Goal: Task Accomplishment & Management: Manage account settings

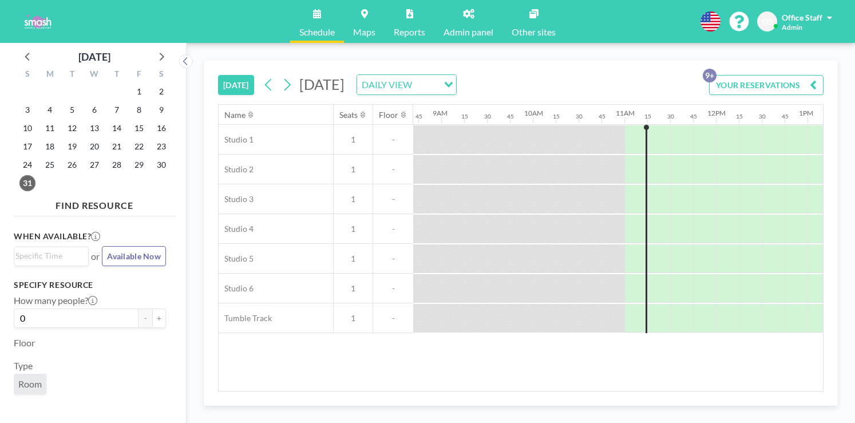
scroll to position [0, 800]
click at [160, 53] on icon at bounding box center [162, 57] width 5 height 8
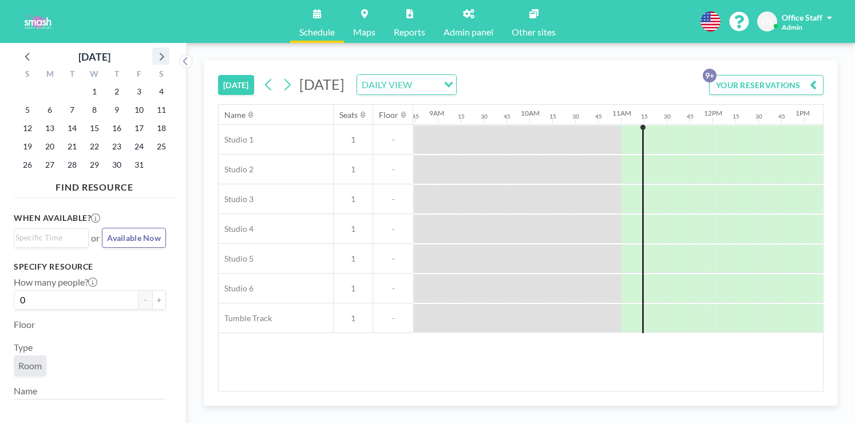
click at [160, 53] on icon at bounding box center [162, 57] width 5 height 8
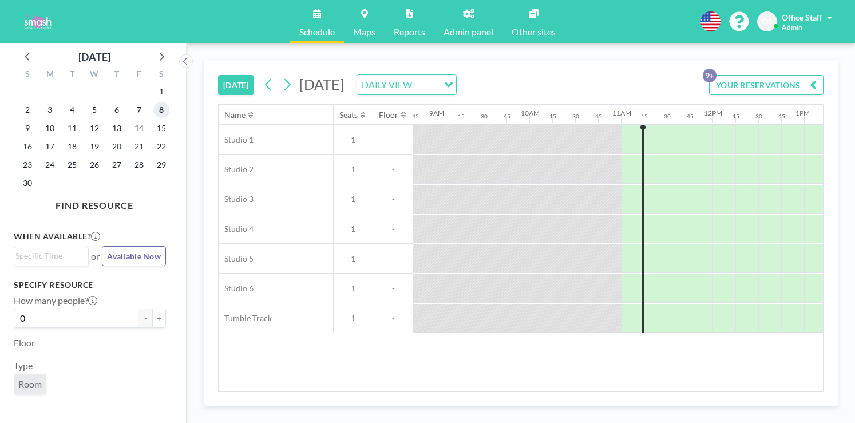
click at [153, 102] on span "8" at bounding box center [161, 110] width 16 height 16
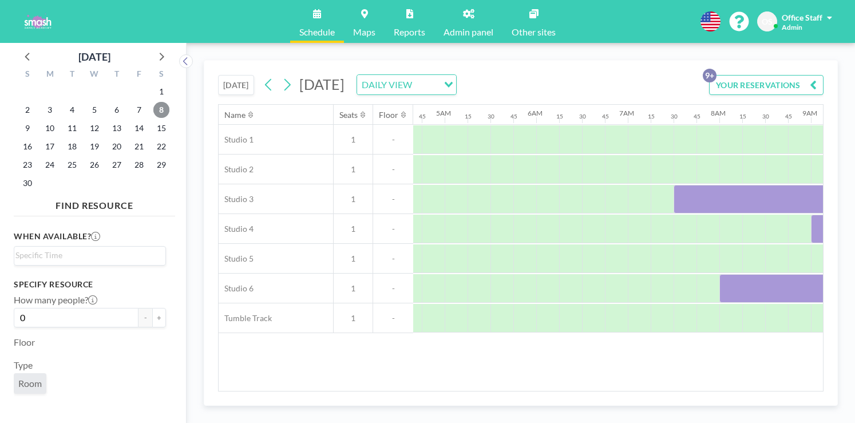
scroll to position [0, 398]
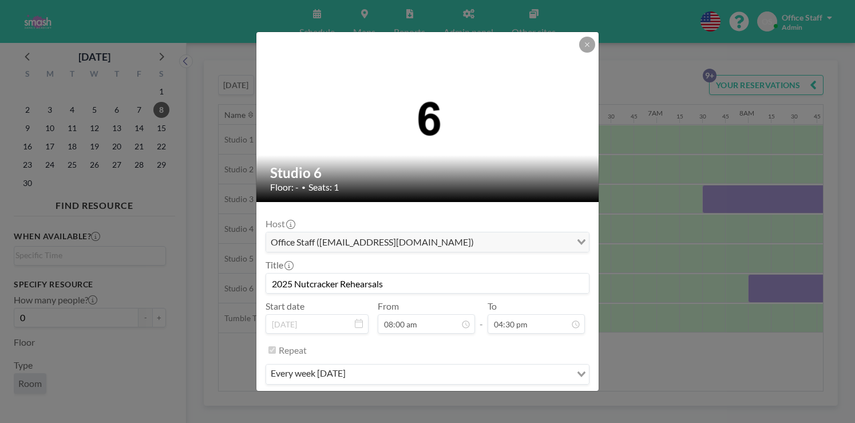
scroll to position [1206, 0]
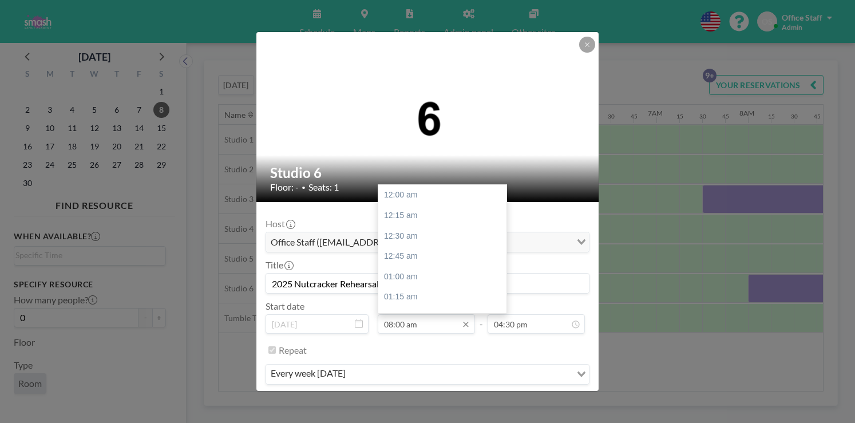
click at [408, 314] on input "08:00 am" at bounding box center [426, 323] width 97 height 19
click at [412, 263] on div "07:00 am" at bounding box center [442, 273] width 128 height 21
type input "07:00 am"
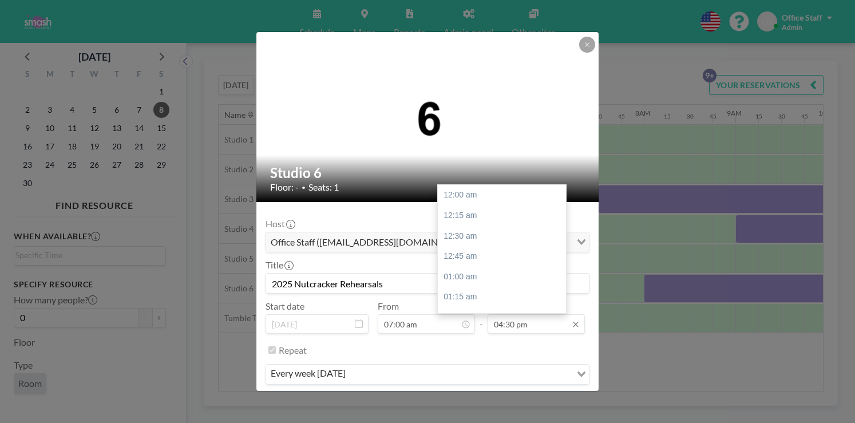
scroll to position [1206, 0]
click at [453, 365] on div "05:00 pm" at bounding box center [502, 375] width 128 height 21
type input "05:00 pm"
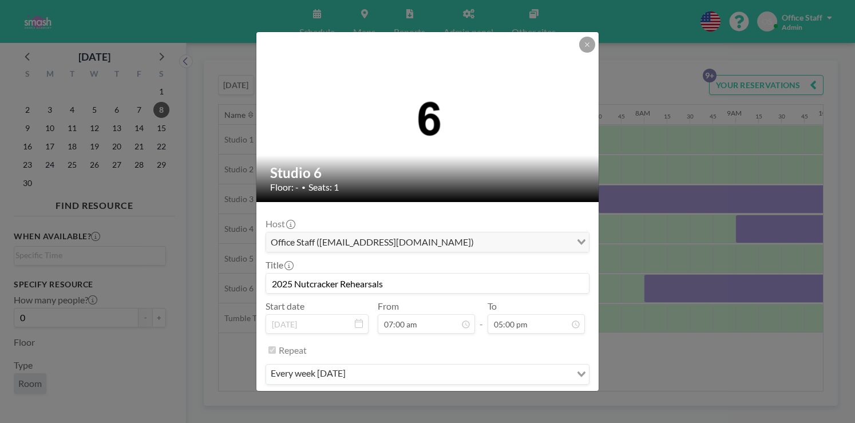
click at [453, 218] on div "Host Office Staff ([EMAIL_ADDRESS][DOMAIN_NAME]) Loading..." at bounding box center [428, 235] width 324 height 34
click at [526, 398] on button "SAVE CHANGES" at bounding box center [553, 408] width 72 height 20
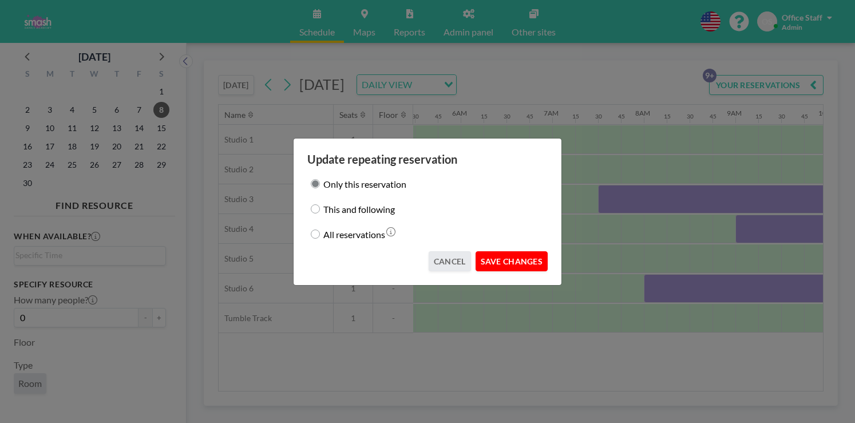
click at [497, 252] on button "SAVE CHANGES" at bounding box center [512, 261] width 72 height 20
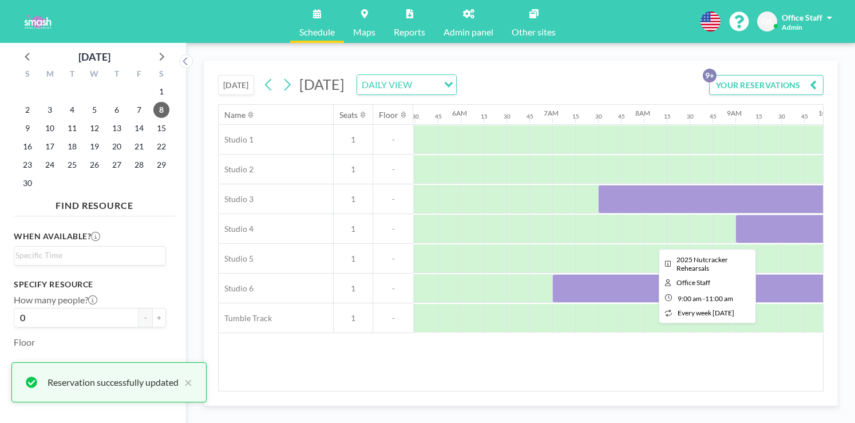
click at [735, 215] on div at bounding box center [826, 229] width 183 height 29
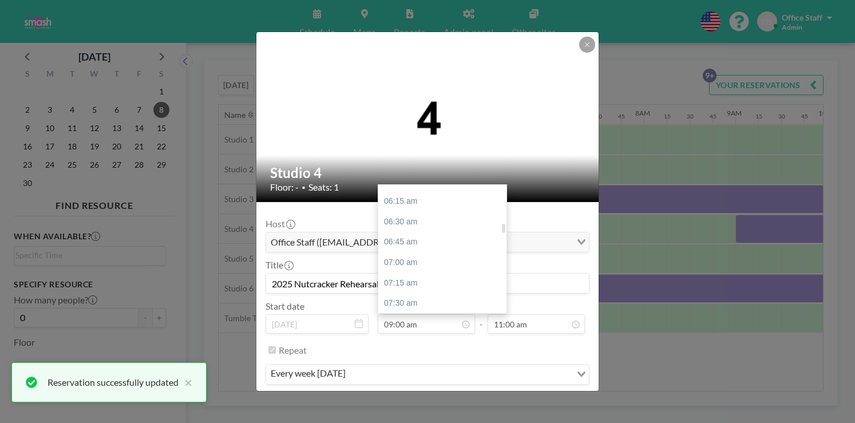
scroll to position [501, 0]
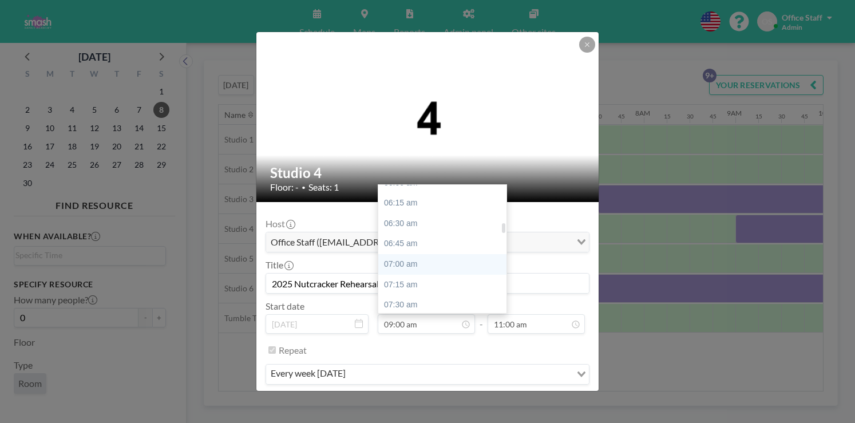
click at [403, 254] on div "07:00 am" at bounding box center [442, 264] width 128 height 21
type input "07:00 am"
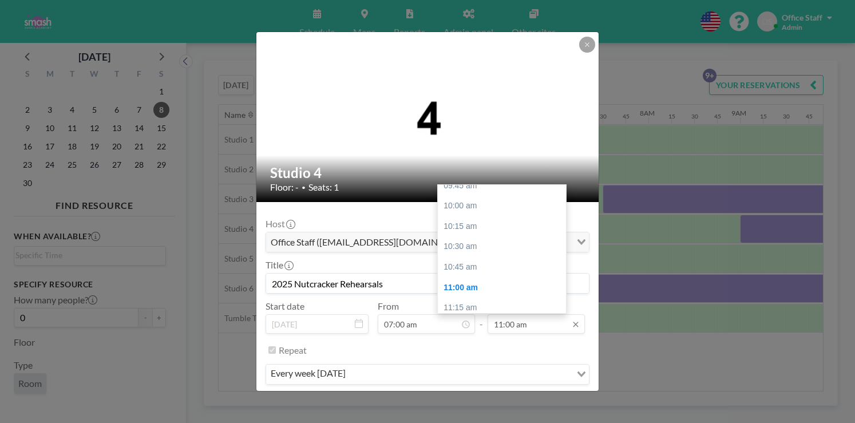
scroll to position [0, 502]
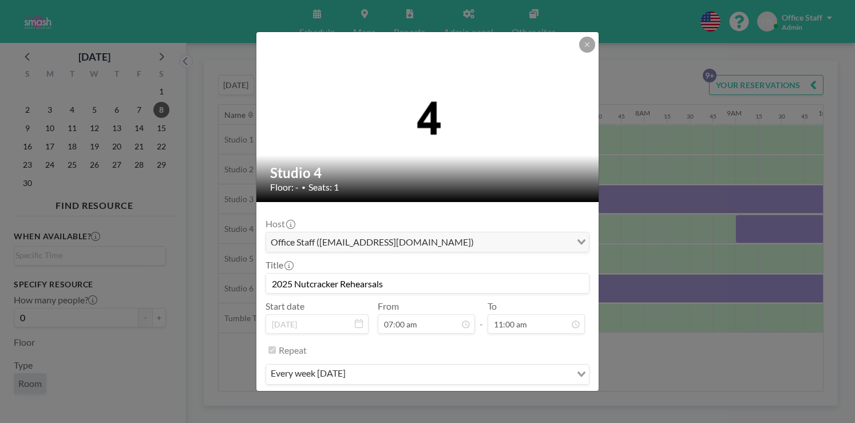
click at [536, 398] on button "SAVE CHANGES" at bounding box center [553, 408] width 72 height 20
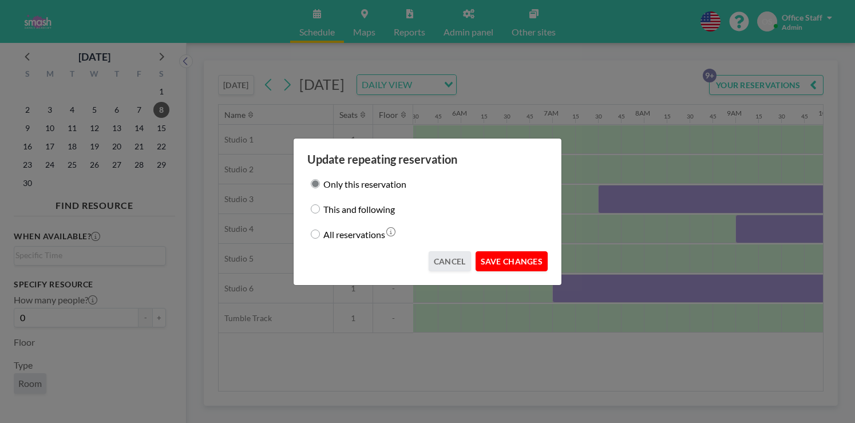
click at [490, 251] on button "SAVE CHANGES" at bounding box center [512, 261] width 72 height 20
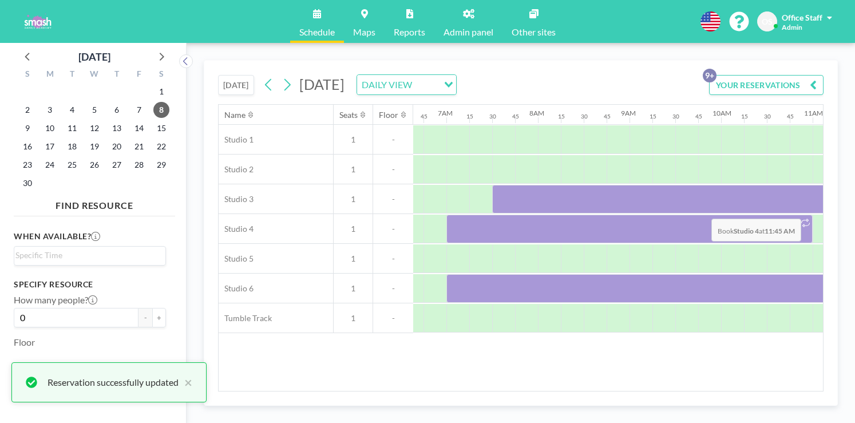
scroll to position [0, 616]
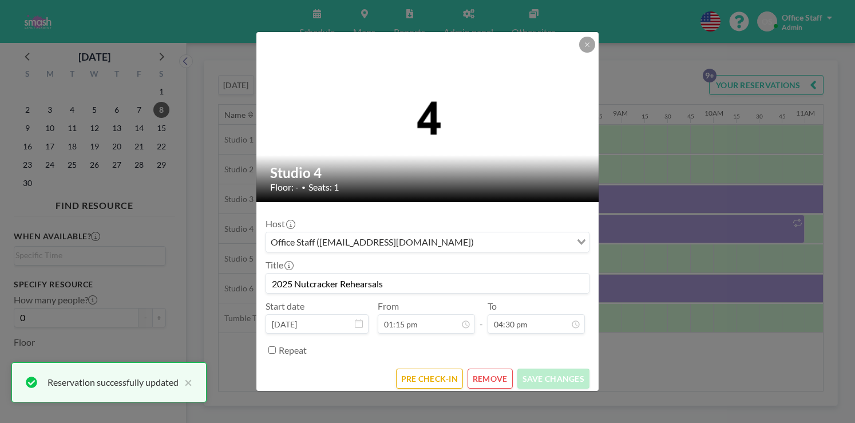
scroll to position [1206, 0]
click at [579, 53] on button at bounding box center [587, 45] width 16 height 16
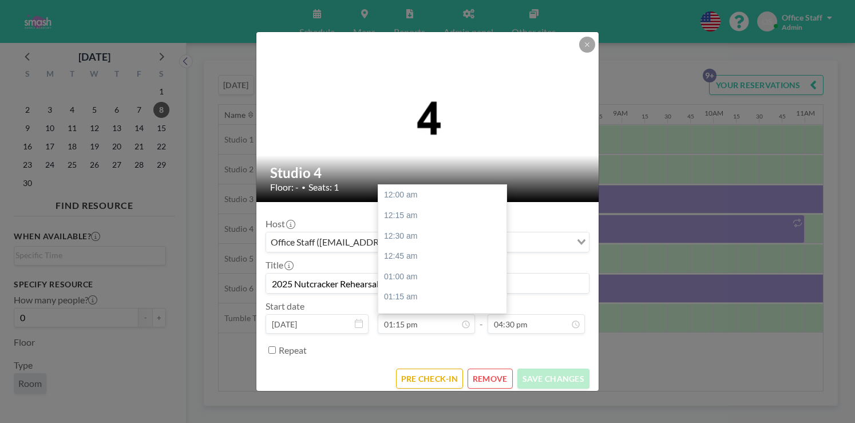
scroll to position [968, 0]
click at [412, 314] on input "01:15 pm" at bounding box center [426, 323] width 97 height 19
click at [403, 311] on div "11:00 am" at bounding box center [442, 321] width 128 height 21
type input "11:00 am"
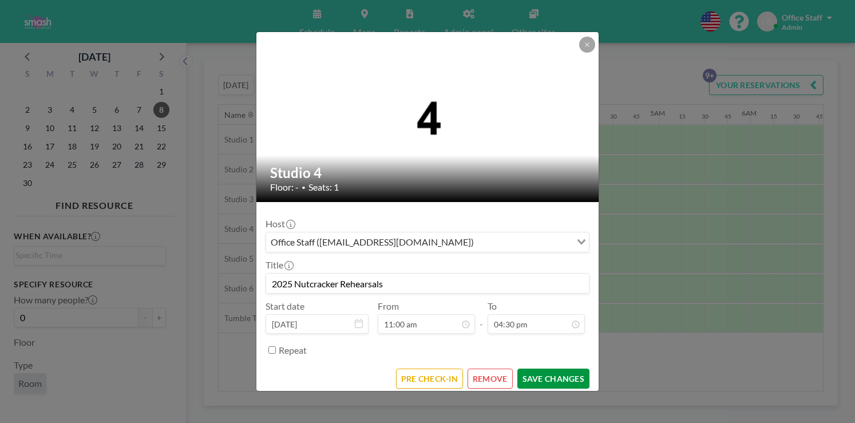
scroll to position [1206, 0]
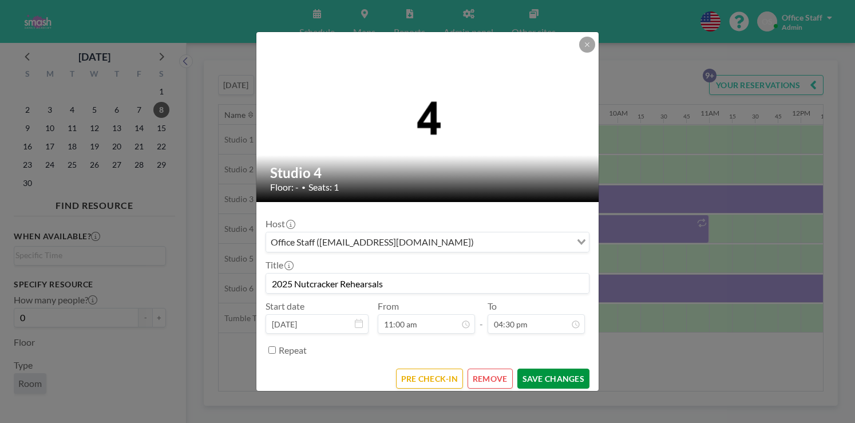
click at [525, 369] on button "SAVE CHANGES" at bounding box center [553, 379] width 72 height 20
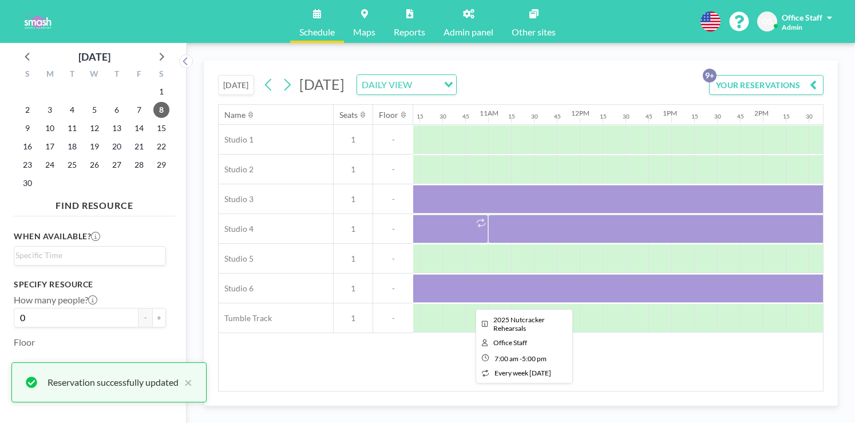
scroll to position [0, 936]
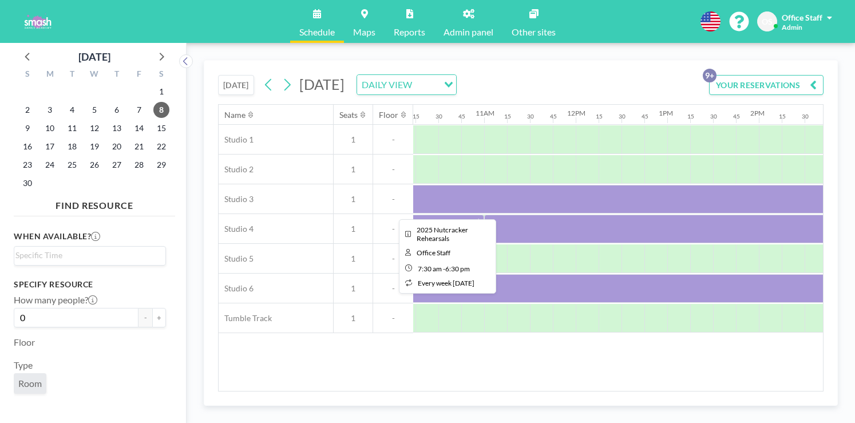
click at [633, 185] on div at bounding box center [667, 199] width 1007 height 29
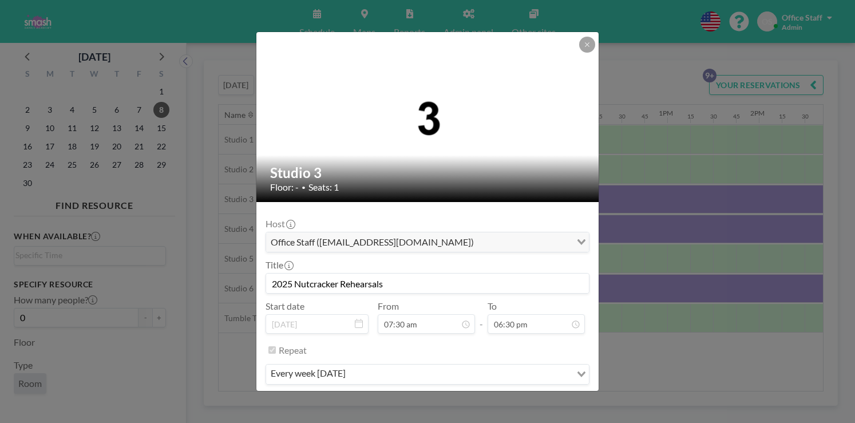
scroll to position [0, 0]
click at [594, 193] on div "Studio 3 Floor: - • Seats: 1 Host Office Staff ([EMAIL_ADDRESS][DOMAIN_NAME]) L…" at bounding box center [427, 211] width 855 height 423
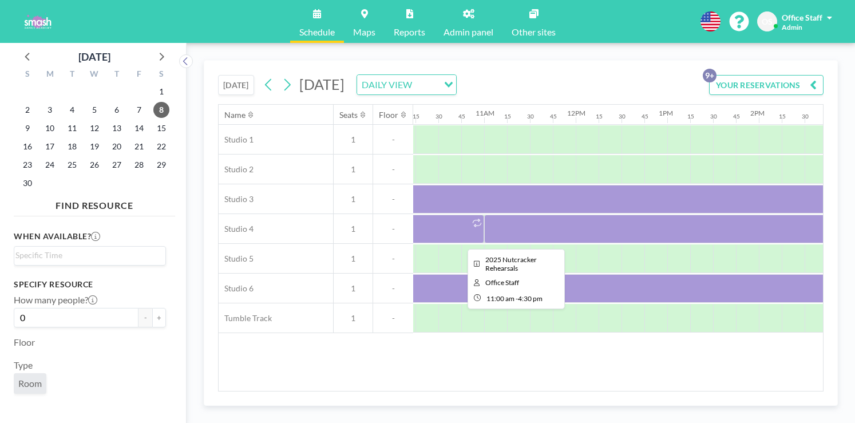
click at [577, 215] on div at bounding box center [736, 229] width 504 height 29
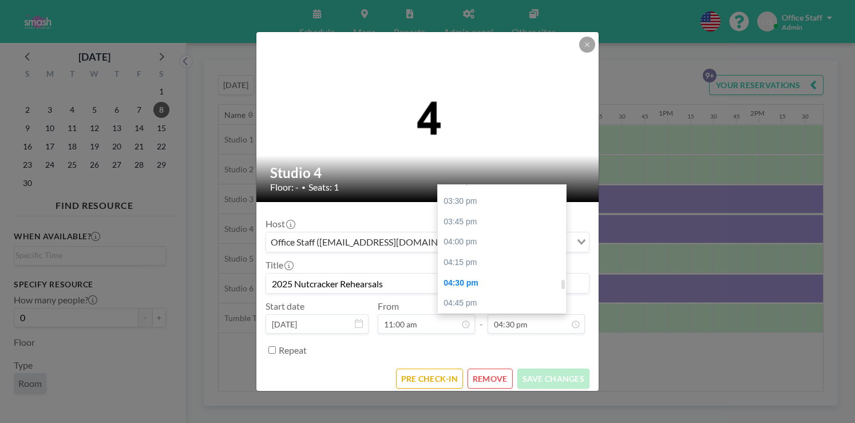
scroll to position [1261, 0]
type input "06:30 pm"
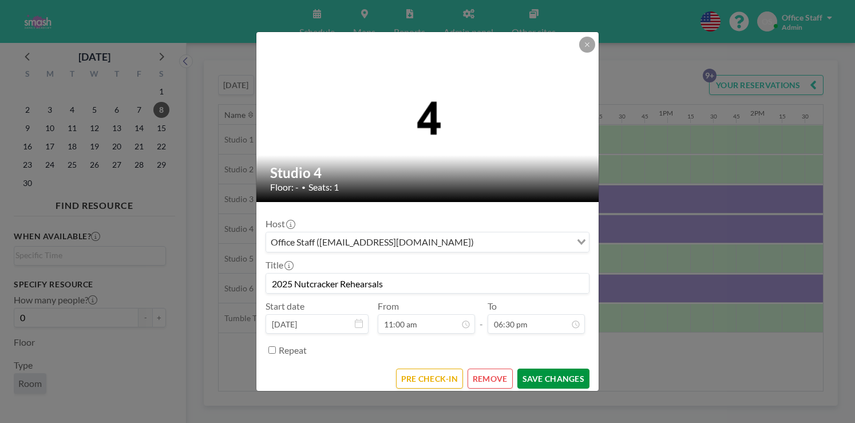
scroll to position [1352, 0]
click at [528, 355] on form "Host Office Staff ([EMAIL_ADDRESS][DOMAIN_NAME]) Loading... Title 2025 Nutcrack…" at bounding box center [427, 300] width 342 height 196
click at [528, 369] on button "SAVE CHANGES" at bounding box center [553, 379] width 72 height 20
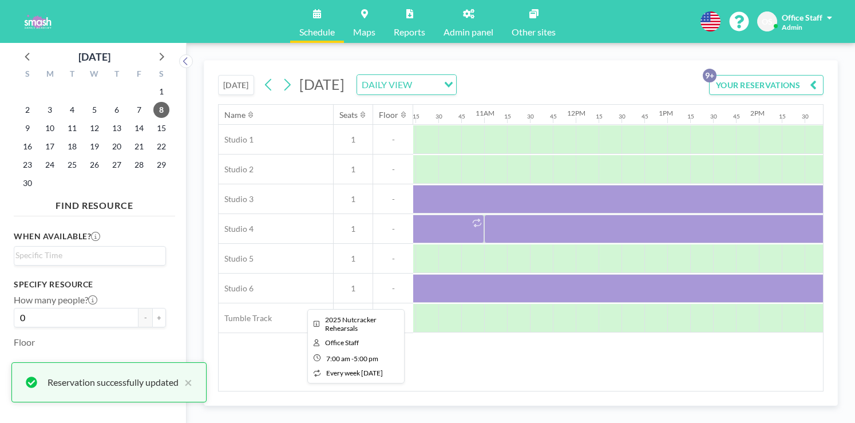
click at [579, 274] on div at bounding box center [576, 288] width 916 height 29
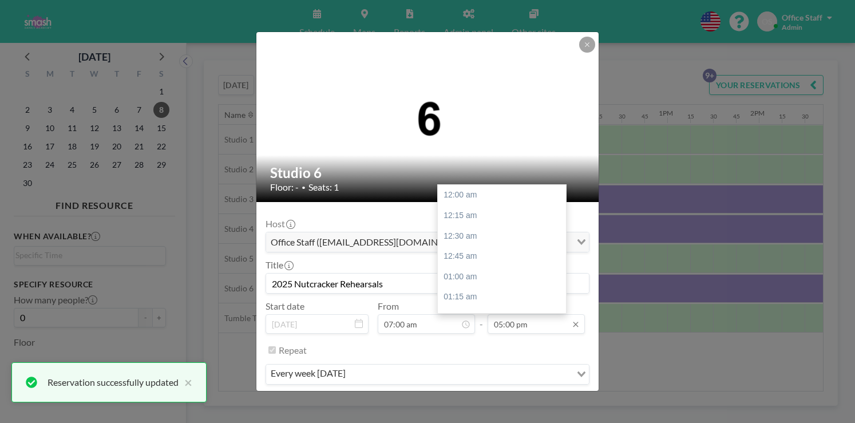
scroll to position [1243, 0]
click at [505, 314] on input "05:00 pm" at bounding box center [536, 323] width 97 height 19
click at [446, 402] on div "06:30 pm" at bounding box center [502, 412] width 128 height 21
type input "06:30 pm"
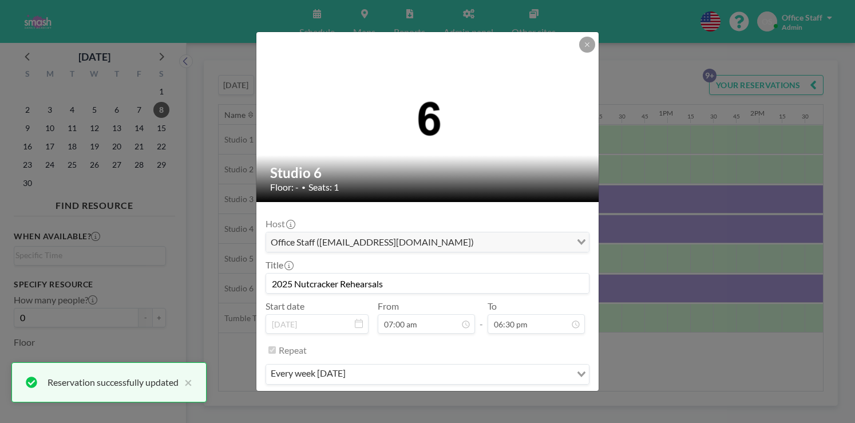
scroll to position [1352, 0]
click at [525, 398] on button "SAVE CHANGES" at bounding box center [553, 408] width 72 height 20
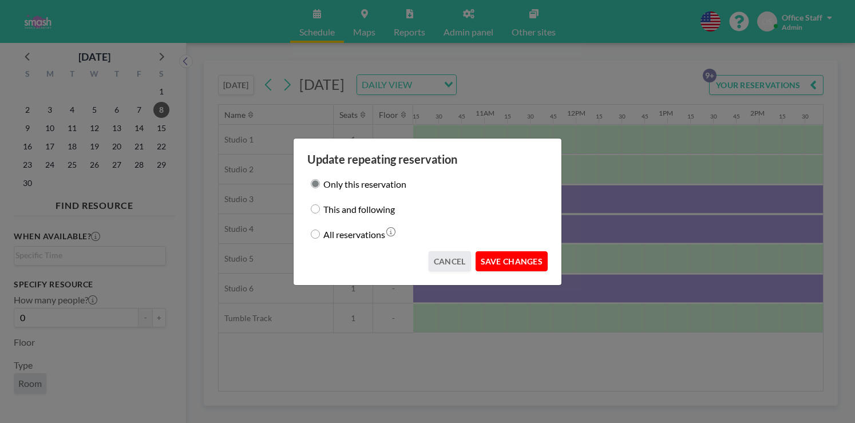
click at [505, 251] on button "SAVE CHANGES" at bounding box center [512, 261] width 72 height 20
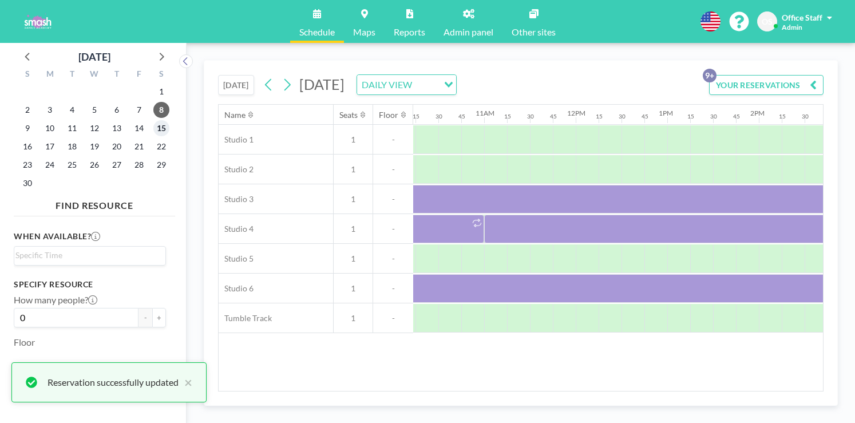
click at [153, 120] on span "15" at bounding box center [161, 128] width 16 height 16
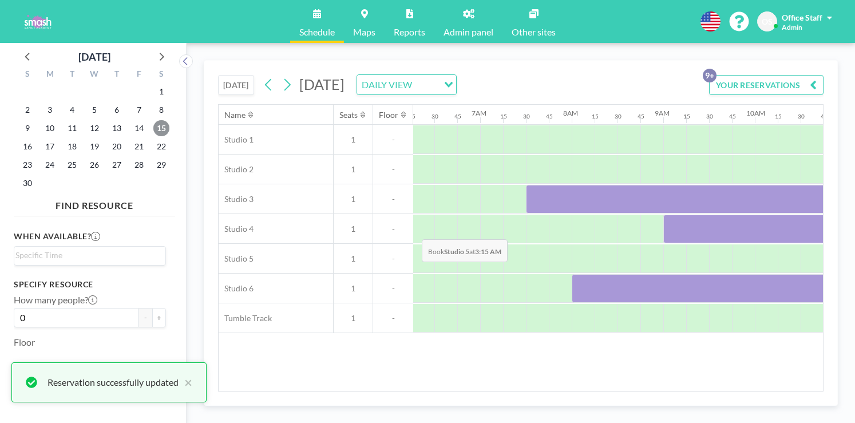
scroll to position [0, 576]
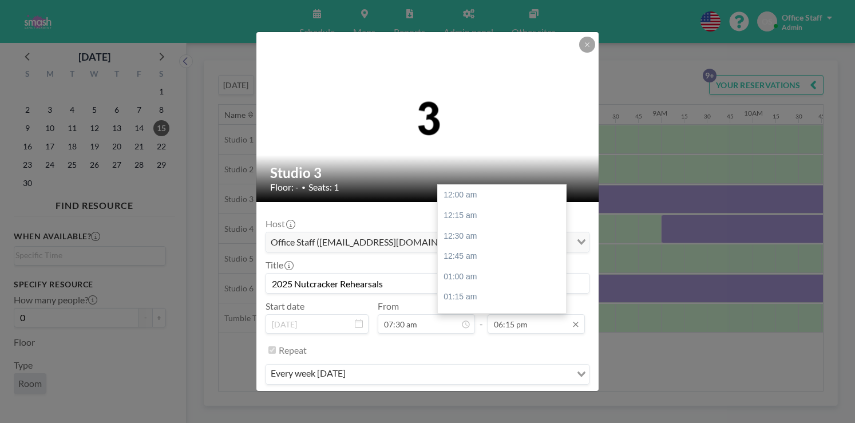
scroll to position [1334, 0]
click at [458, 359] on div "06:30 pm" at bounding box center [502, 369] width 128 height 21
type input "06:30 pm"
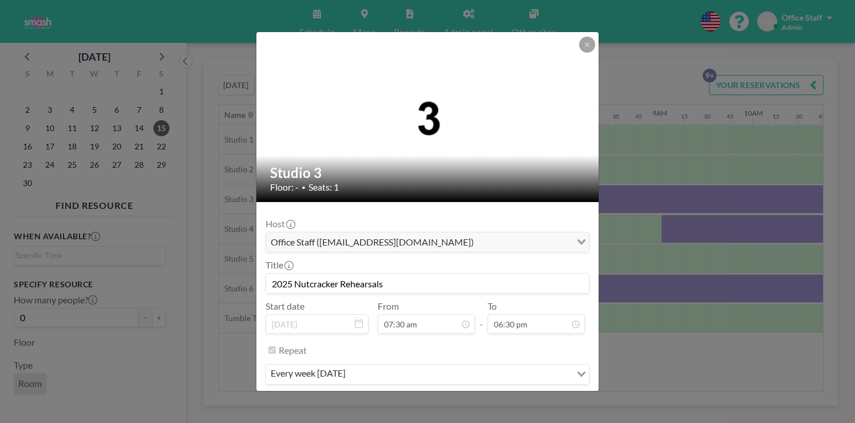
scroll to position [1352, 0]
click at [529, 398] on button "SAVE CHANGES" at bounding box center [553, 408] width 72 height 20
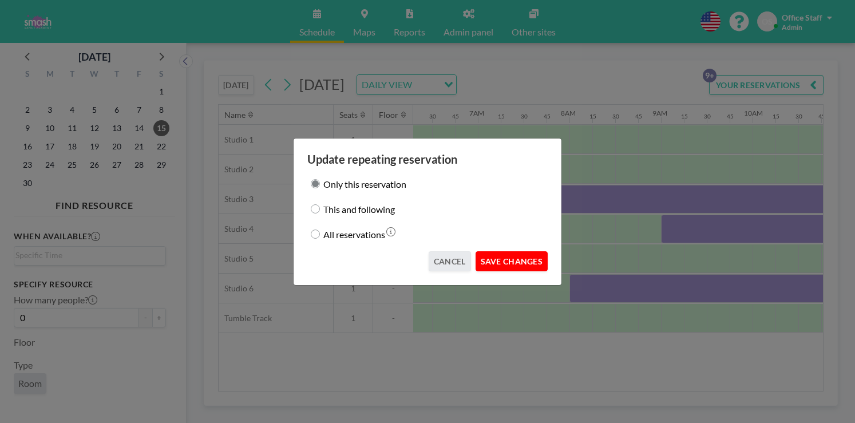
click at [496, 253] on button "SAVE CHANGES" at bounding box center [512, 261] width 72 height 20
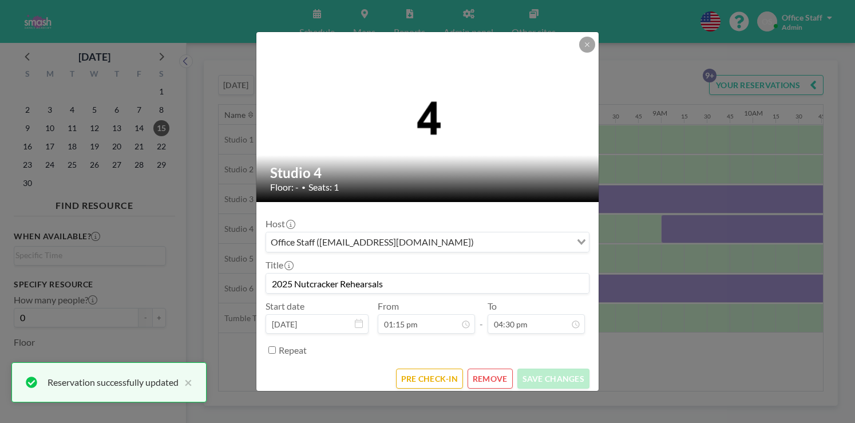
click at [474, 369] on button "REMOVE" at bounding box center [490, 379] width 45 height 20
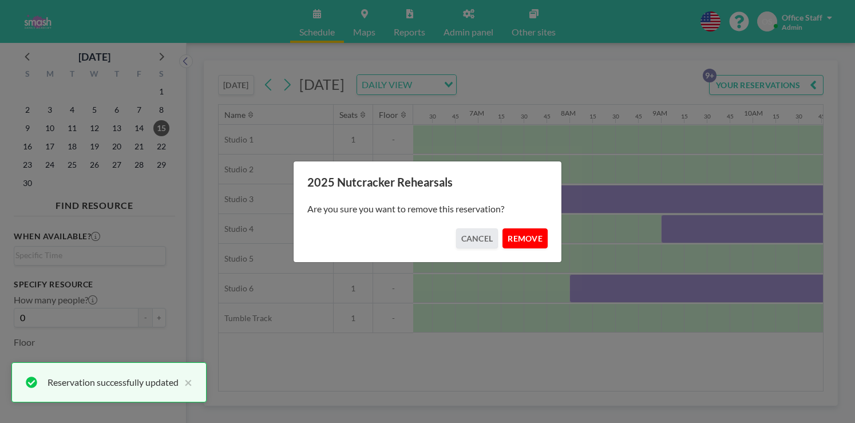
click at [515, 238] on button "REMOVE" at bounding box center [525, 238] width 45 height 20
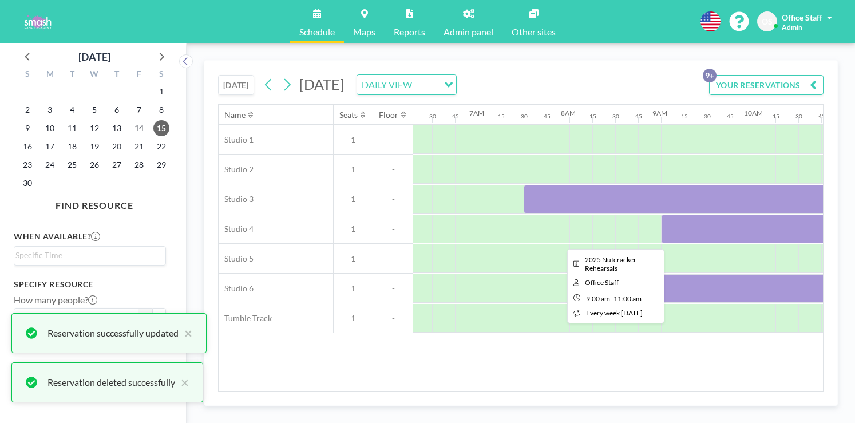
click at [661, 215] on div at bounding box center [752, 229] width 183 height 29
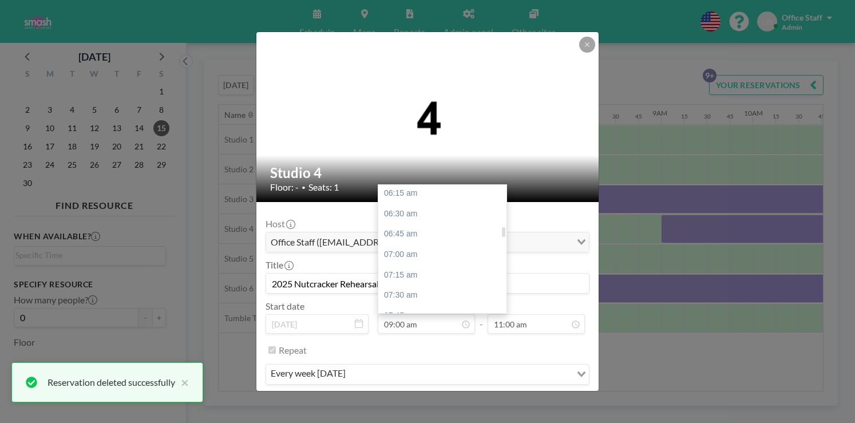
scroll to position [493, 0]
click at [416, 303] on div "07:30 am" at bounding box center [442, 313] width 128 height 21
type input "07:30 am"
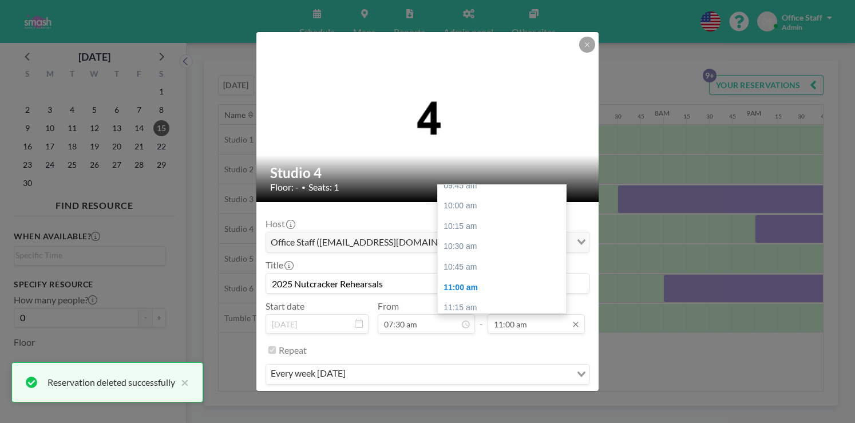
scroll to position [0, 539]
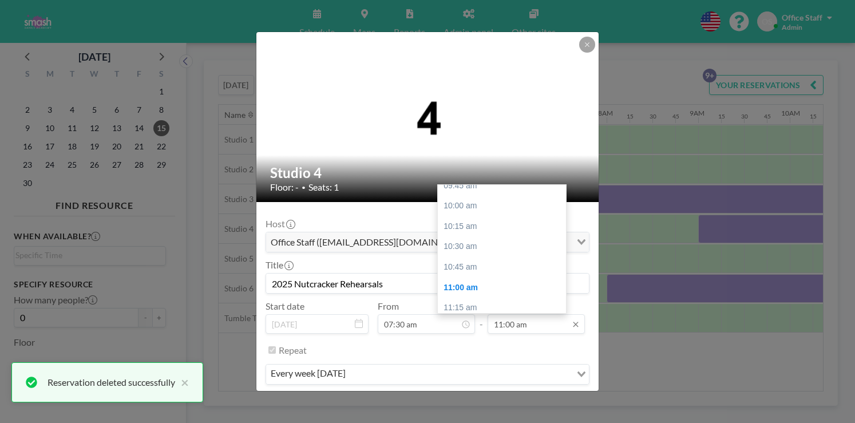
click at [500, 314] on input "11:00 am" at bounding box center [536, 323] width 97 height 19
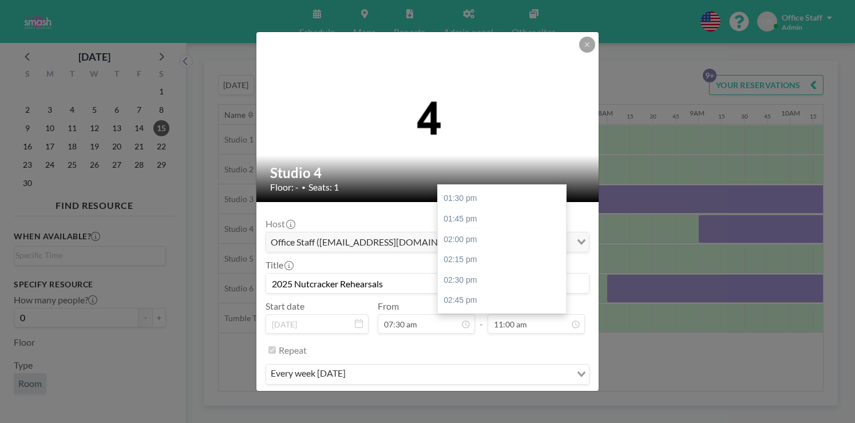
scroll to position [1252, 0]
type input "06:30 pm"
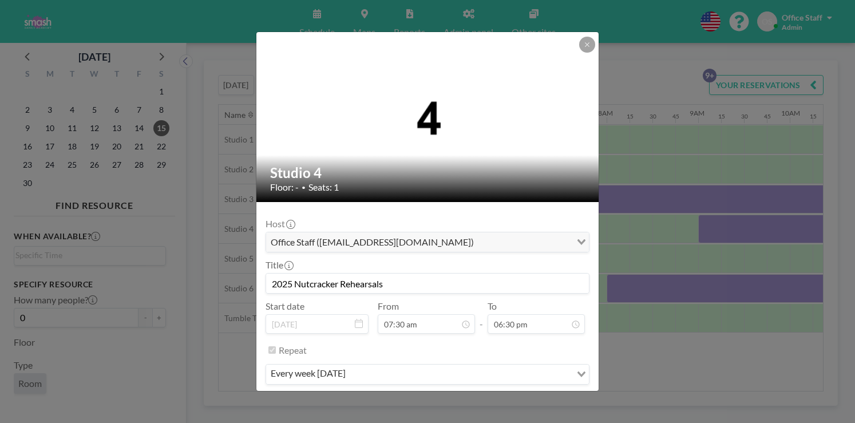
click at [525, 398] on button "SAVE CHANGES" at bounding box center [553, 408] width 72 height 20
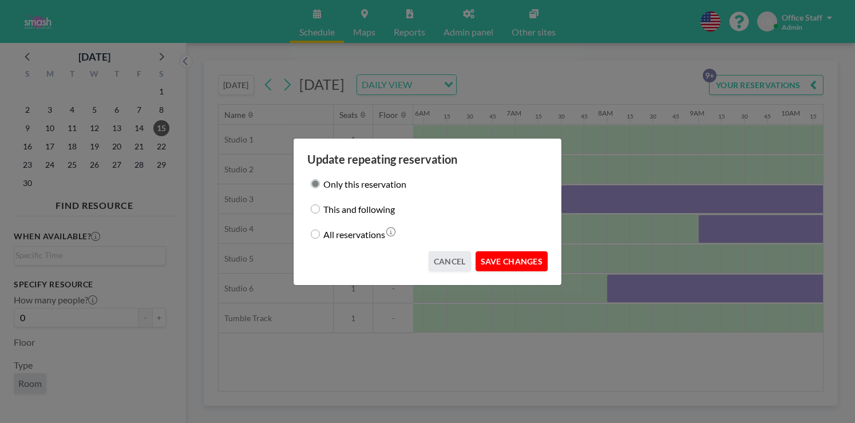
click at [507, 252] on button "SAVE CHANGES" at bounding box center [512, 261] width 72 height 20
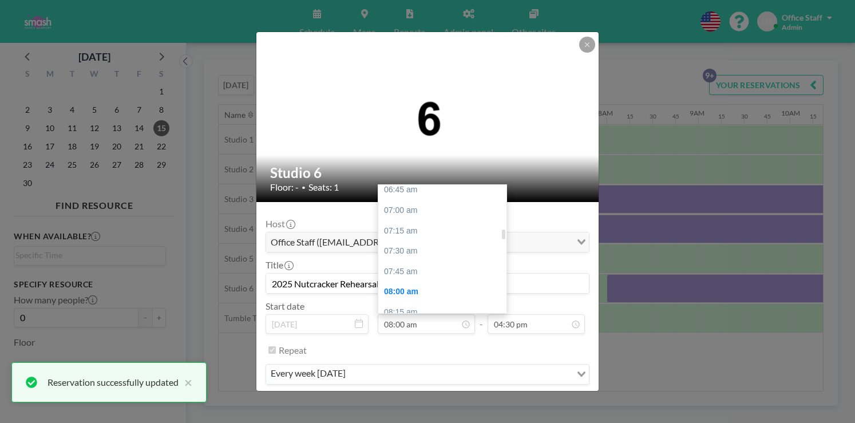
scroll to position [540, 0]
click at [410, 256] on div "07:30 am" at bounding box center [442, 266] width 128 height 21
type input "07:30 am"
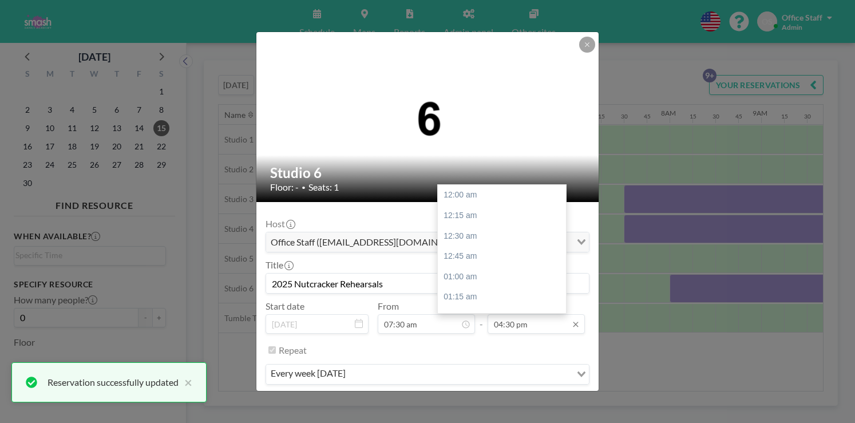
scroll to position [0, 539]
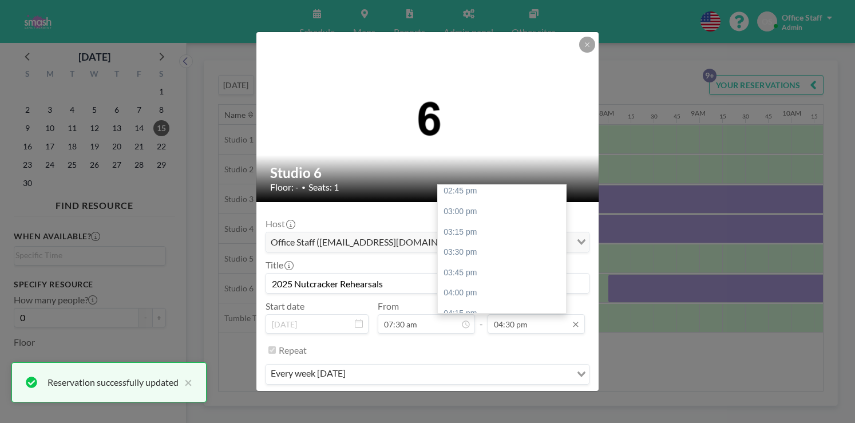
click at [508, 314] on input "04:30 pm" at bounding box center [536, 323] width 97 height 19
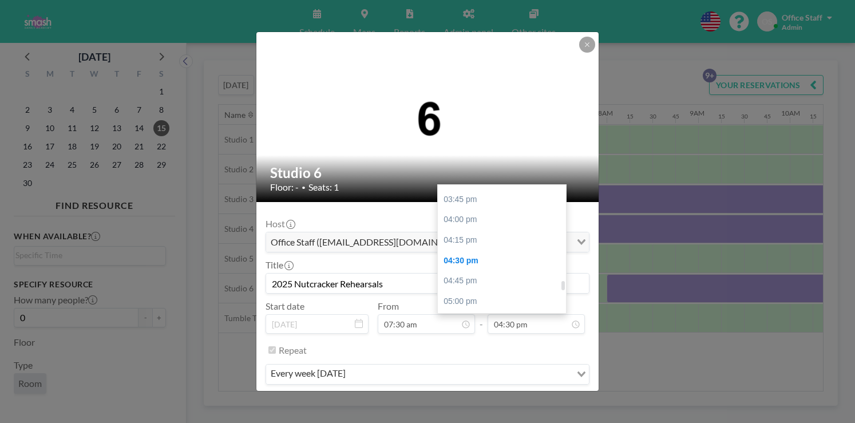
scroll to position [1278, 0]
click at [452, 414] on div "06:30 pm" at bounding box center [502, 424] width 128 height 21
type input "06:30 pm"
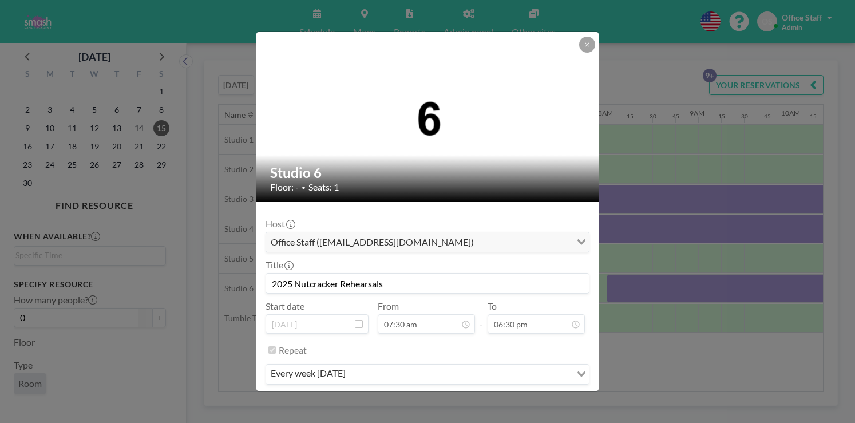
scroll to position [1352, 0]
click at [544, 398] on button "SAVE CHANGES" at bounding box center [553, 408] width 72 height 20
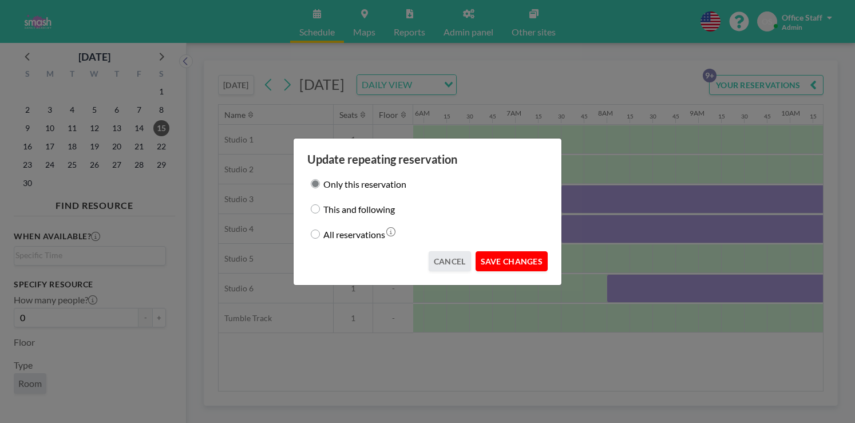
click at [508, 254] on button "SAVE CHANGES" at bounding box center [512, 261] width 72 height 20
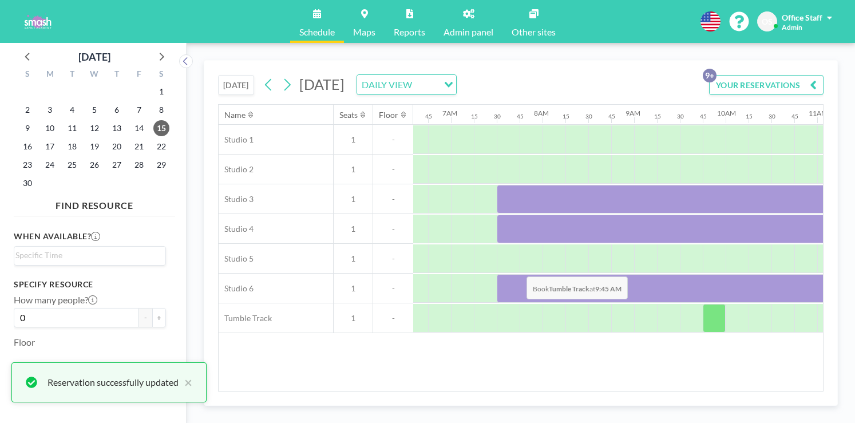
scroll to position [0, 606]
